Goal: Complete application form

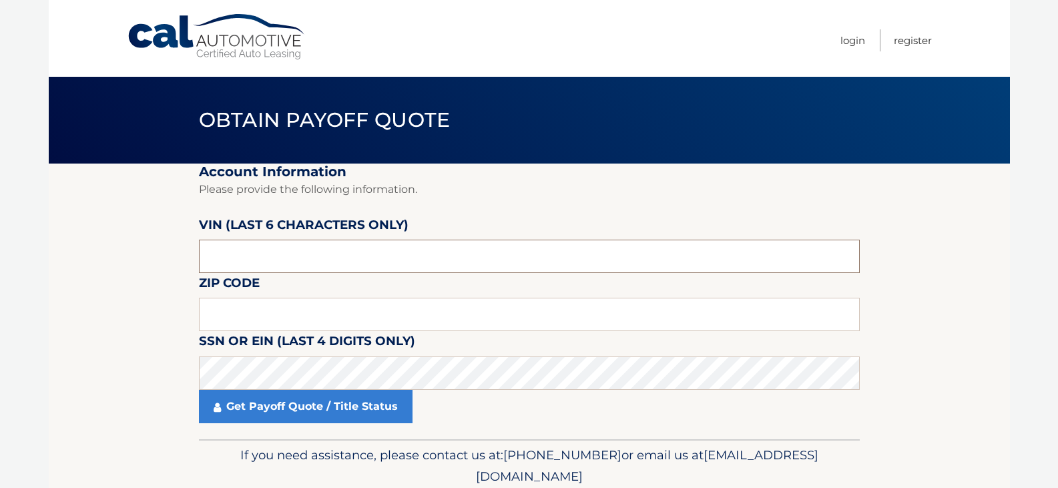
click at [256, 258] on input "text" at bounding box center [529, 256] width 661 height 33
type input "489205"
click at [247, 314] on input "text" at bounding box center [529, 314] width 661 height 33
click at [294, 323] on input "text" at bounding box center [529, 314] width 661 height 33
type input "11803"
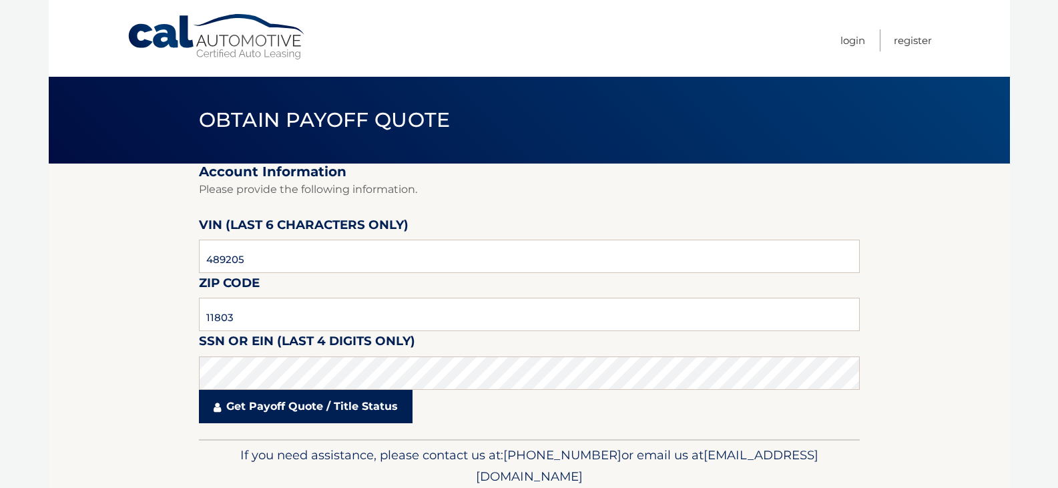
click at [256, 399] on link "Get Payoff Quote / Title Status" at bounding box center [306, 406] width 214 height 33
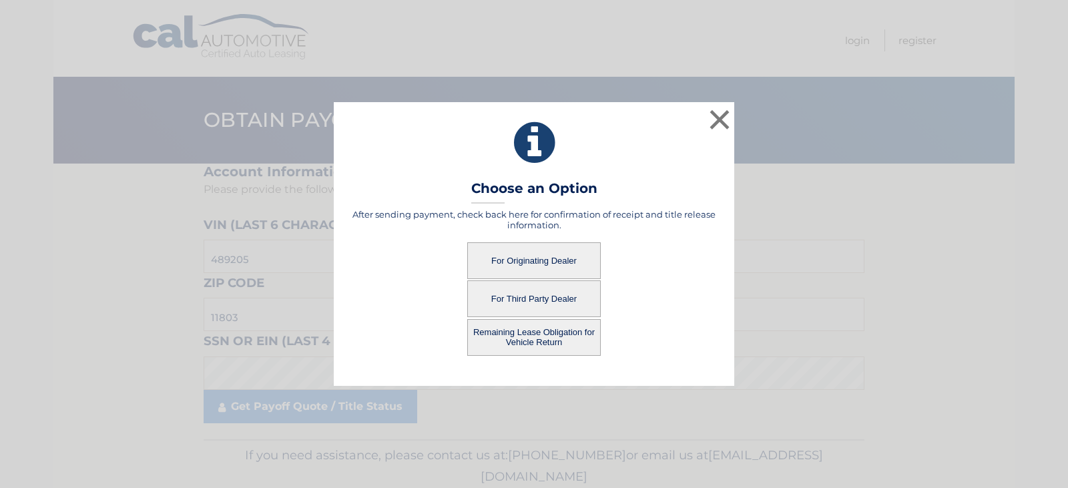
click at [530, 248] on button "For Originating Dealer" at bounding box center [534, 260] width 134 height 37
click at [526, 257] on button "For Originating Dealer" at bounding box center [534, 260] width 134 height 37
